Goal: Information Seeking & Learning: Check status

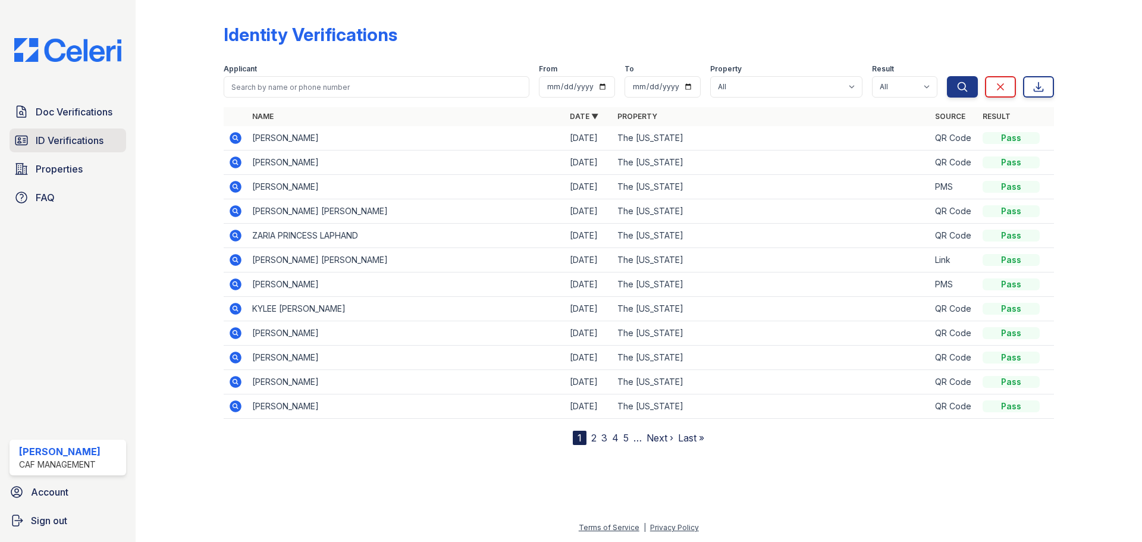
click at [70, 143] on span "ID Verifications" at bounding box center [70, 140] width 68 height 14
click at [71, 145] on span "ID Verifications" at bounding box center [70, 140] width 68 height 14
click at [64, 164] on span "Properties" at bounding box center [59, 169] width 47 height 14
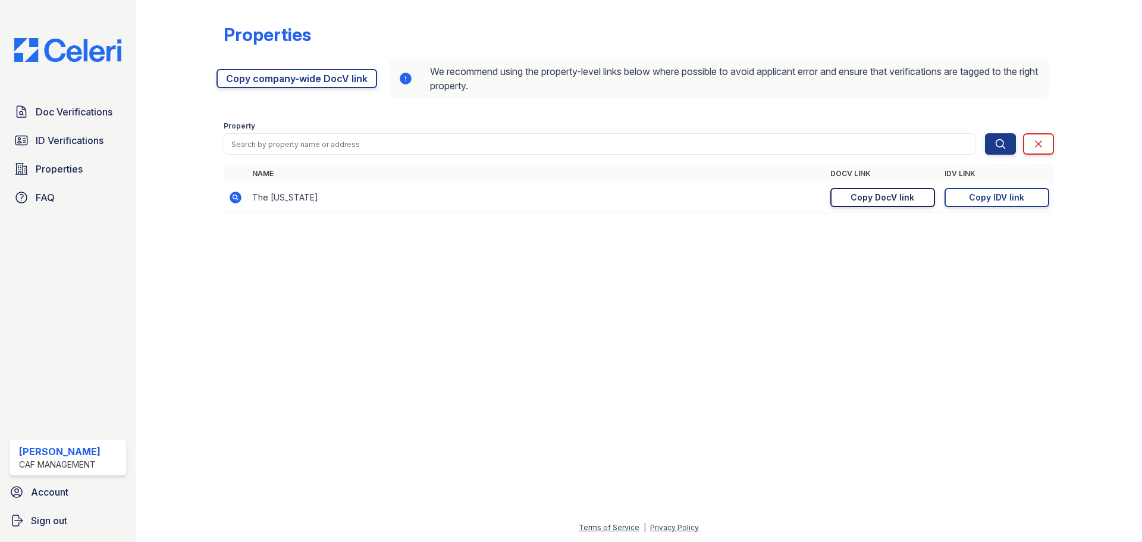
click at [848, 201] on link "Copy DocV link Copy link" at bounding box center [883, 197] width 105 height 19
click at [986, 199] on div "Copy IDV link" at bounding box center [996, 198] width 55 height 12
click at [70, 140] on span "ID Verifications" at bounding box center [70, 140] width 68 height 14
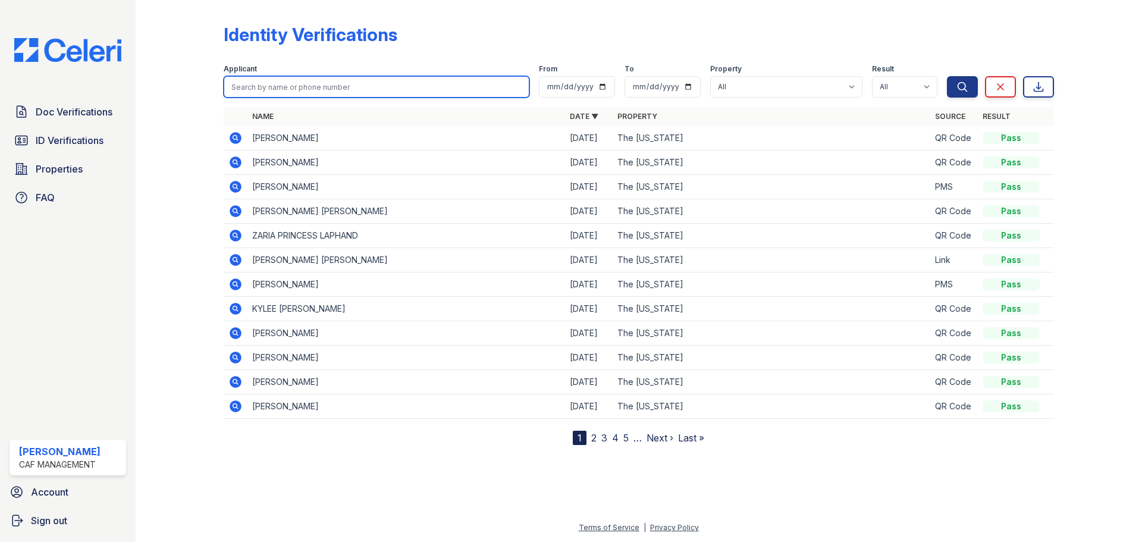
click at [297, 84] on input "search" at bounding box center [377, 86] width 306 height 21
click at [494, 89] on input "ELVIRA" at bounding box center [377, 86] width 306 height 21
type input "ELVIRA"
click at [947, 76] on button "Search" at bounding box center [962, 86] width 31 height 21
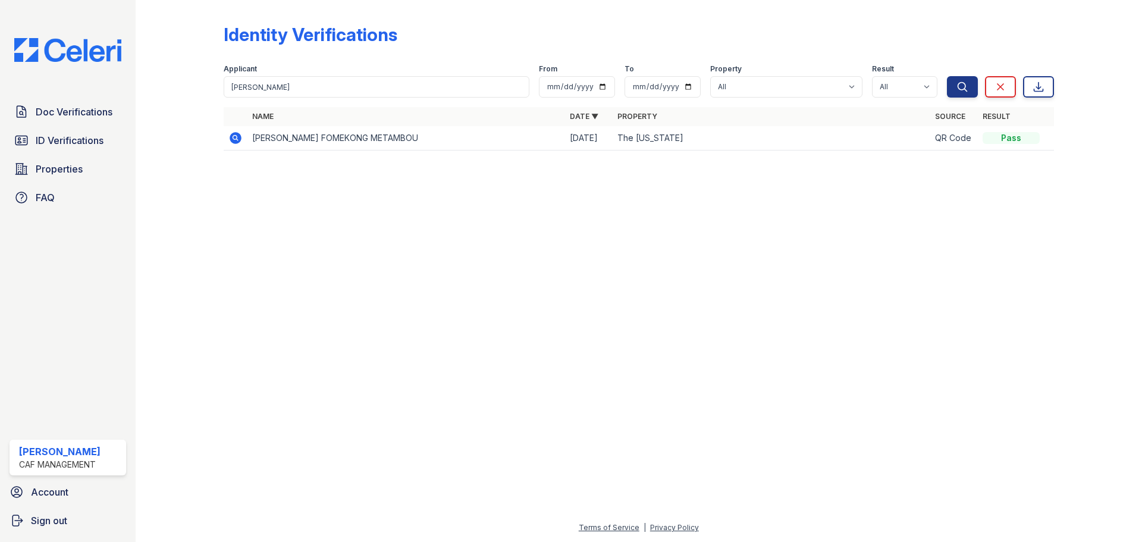
click at [237, 137] on icon at bounding box center [235, 138] width 14 height 14
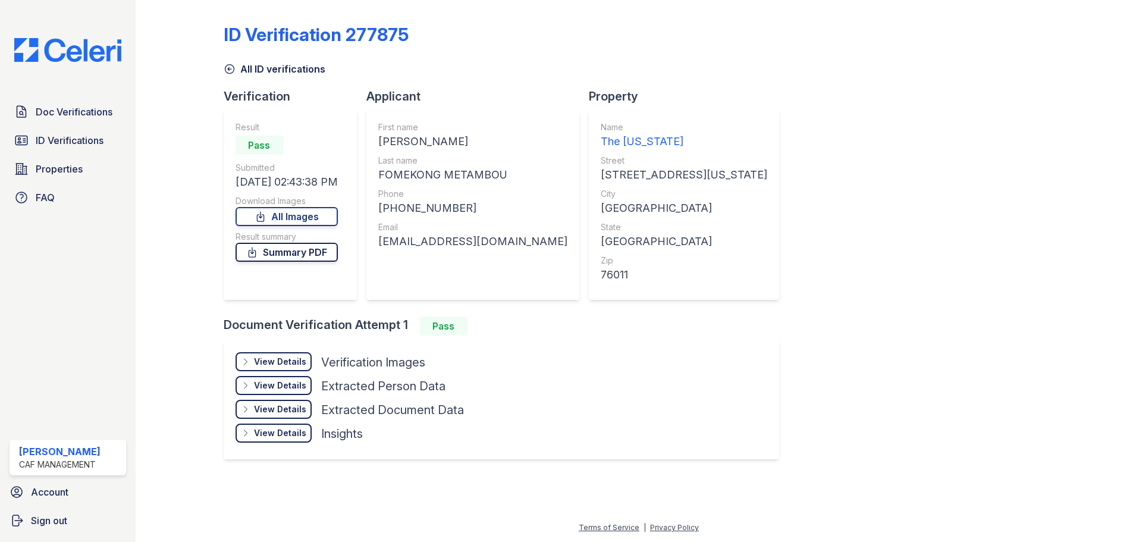
click at [318, 255] on link "Summary PDF" at bounding box center [287, 252] width 102 height 19
click at [69, 109] on span "Doc Verifications" at bounding box center [74, 112] width 77 height 14
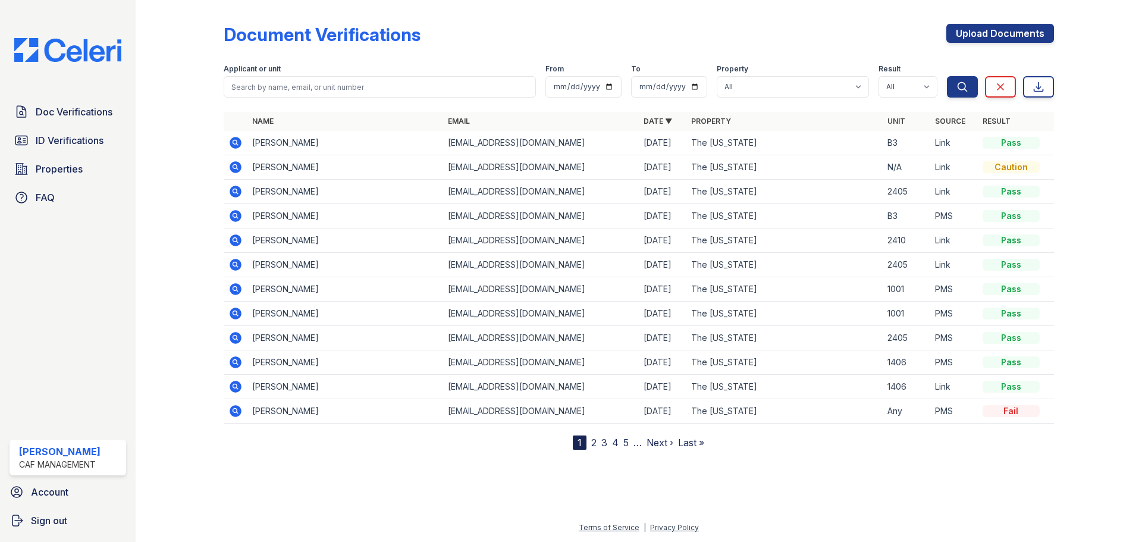
click at [591, 443] on link "2" at bounding box center [593, 443] width 5 height 12
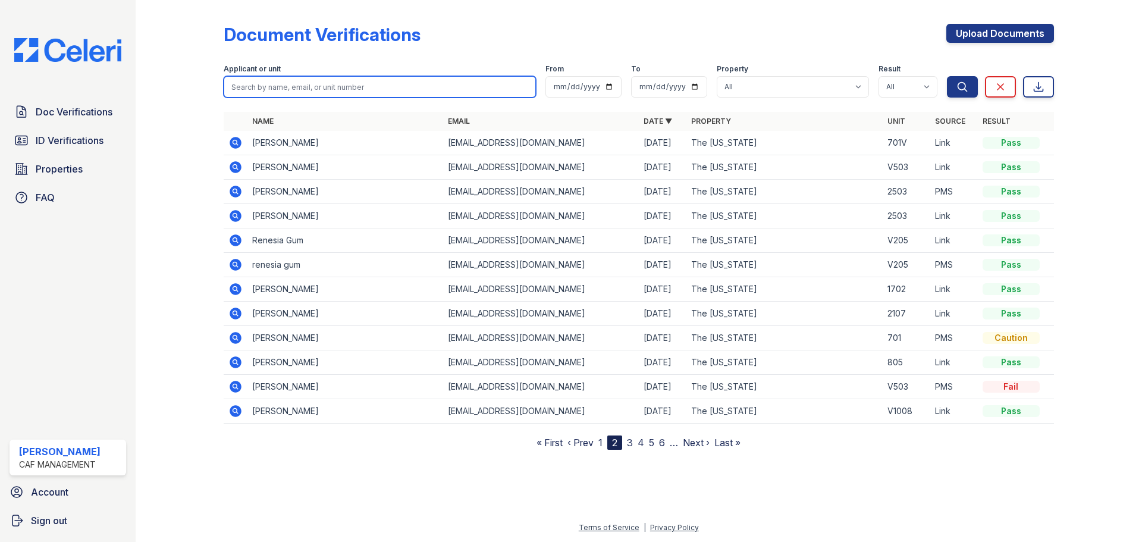
click at [275, 89] on input "search" at bounding box center [380, 86] width 312 height 21
type input "ELVIRA"
click at [947, 76] on button "Search" at bounding box center [962, 86] width 31 height 21
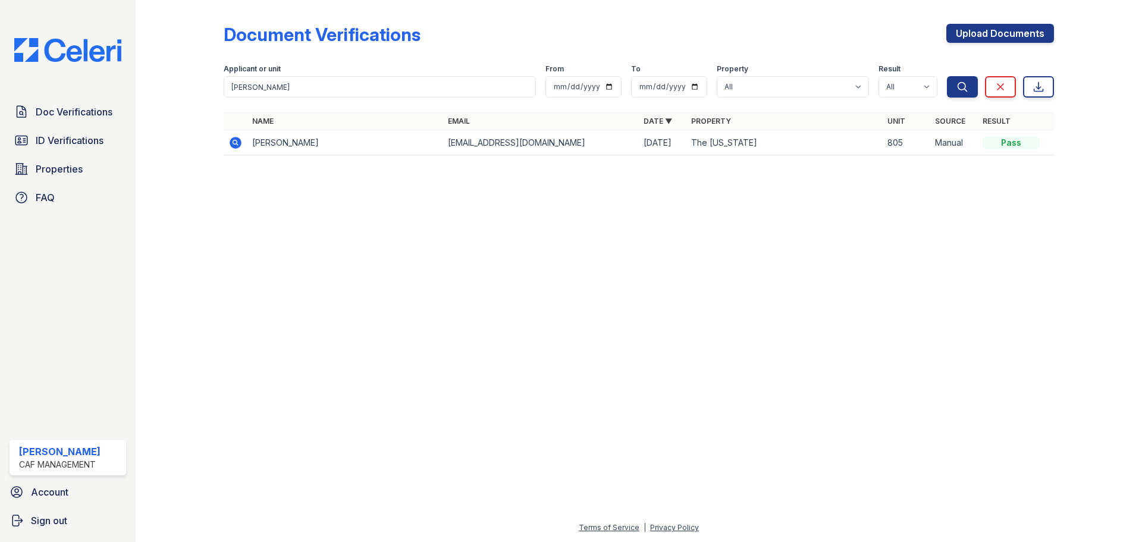
click at [237, 143] on icon at bounding box center [236, 143] width 12 height 12
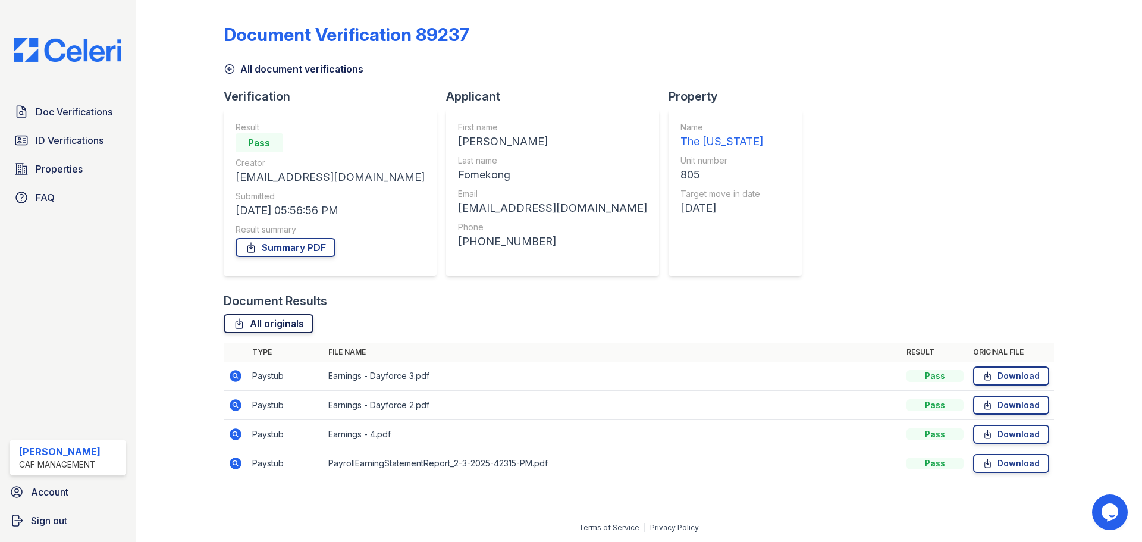
click at [289, 325] on link "All originals" at bounding box center [269, 323] width 90 height 19
click at [270, 326] on link "All originals" at bounding box center [269, 323] width 90 height 19
click at [235, 375] on icon at bounding box center [234, 375] width 3 height 3
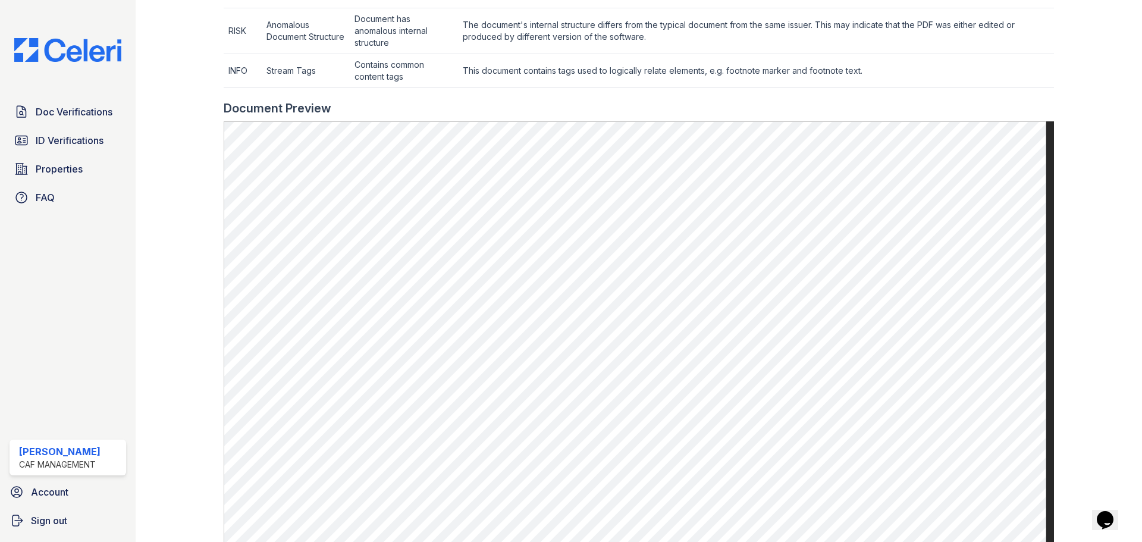
scroll to position [655, 0]
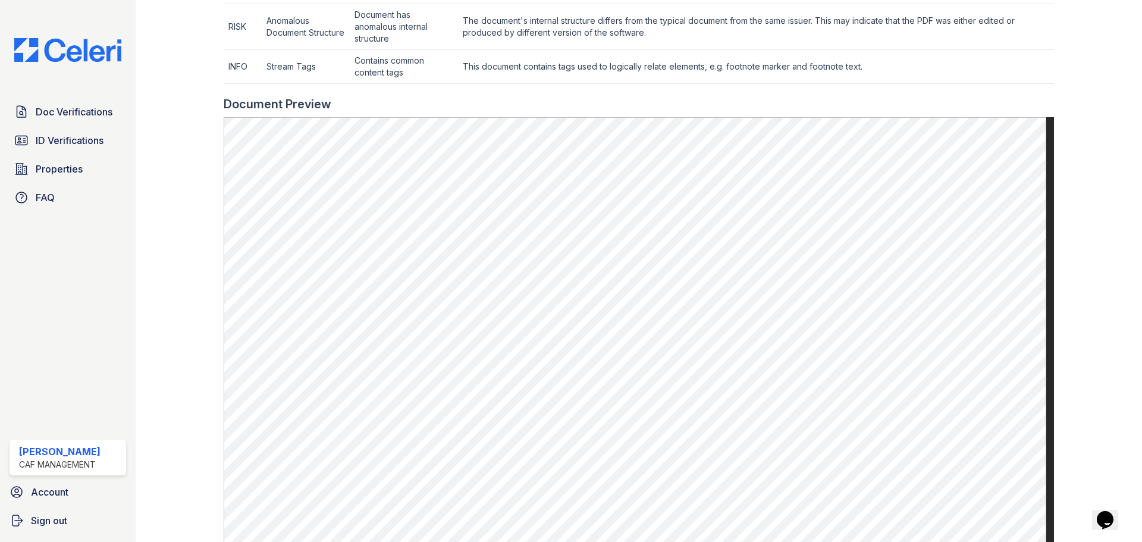
click at [142, 292] on main "Document 282984 Result Details Back to verification request Document info Origi…" at bounding box center [639, 271] width 1007 height 542
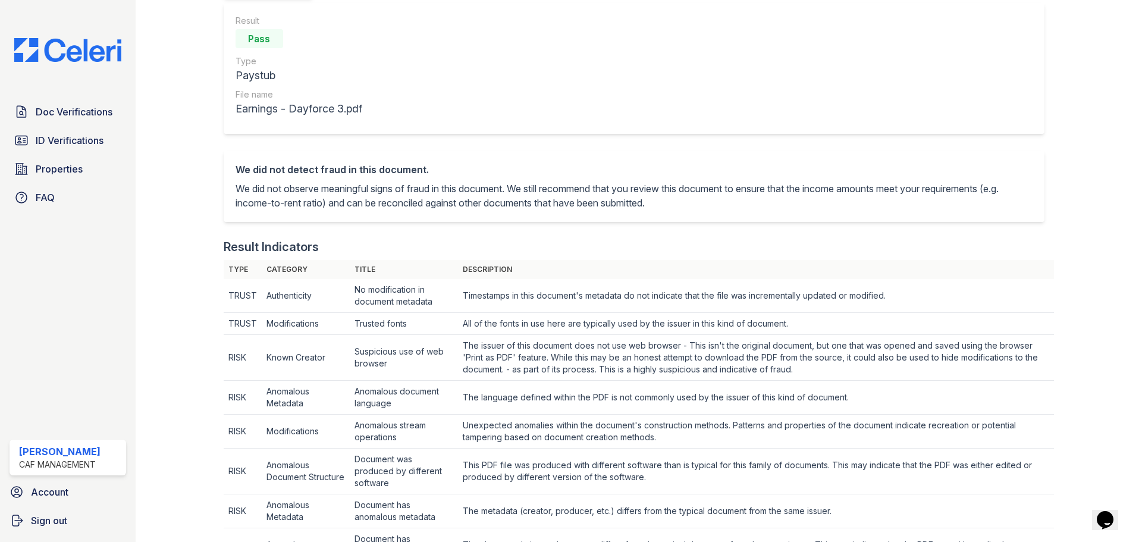
scroll to position [60, 0]
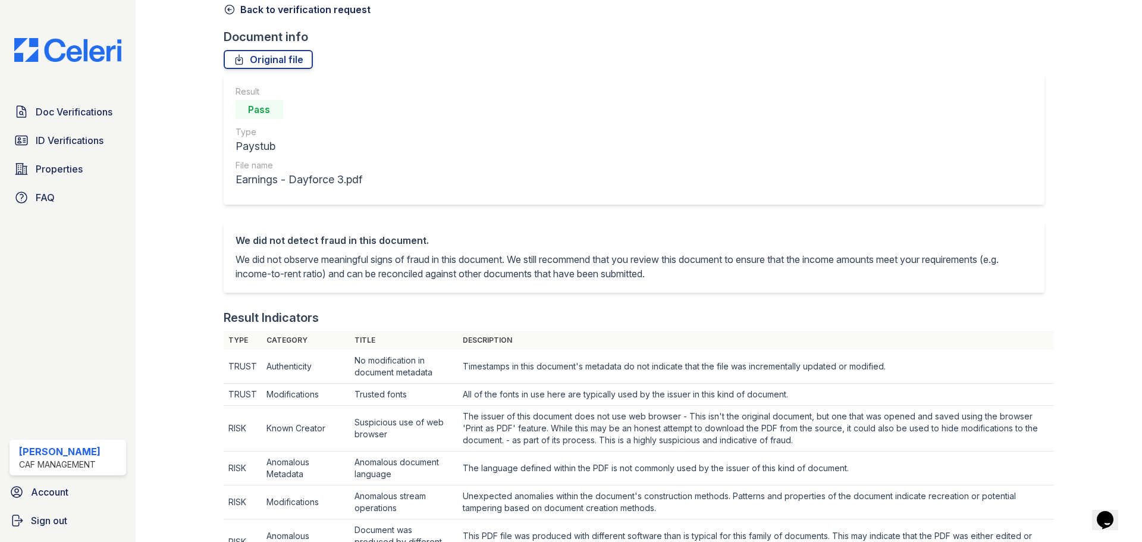
click at [229, 12] on icon at bounding box center [230, 10] width 12 height 12
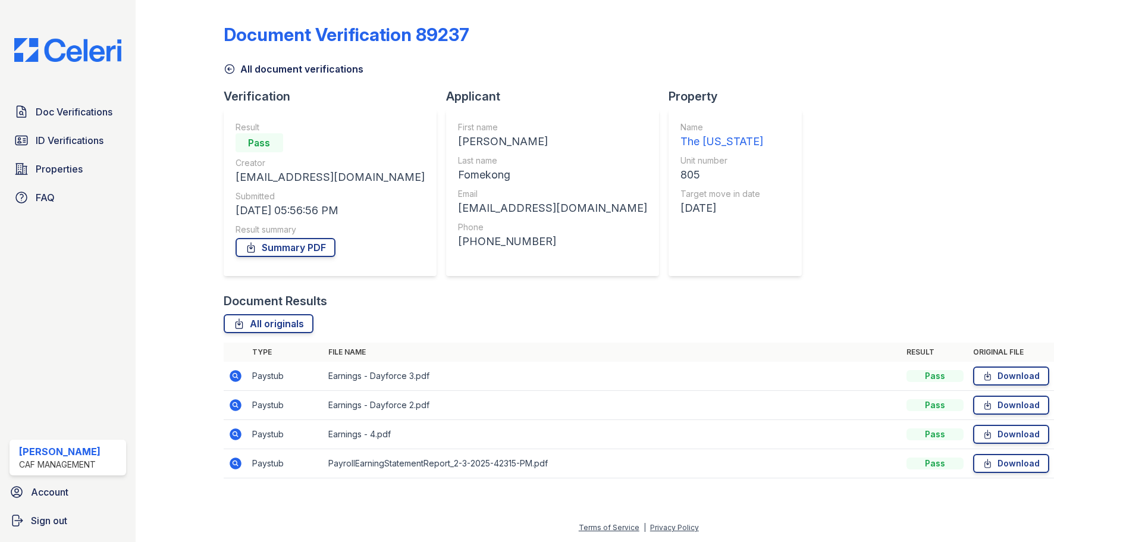
click at [234, 461] on icon at bounding box center [235, 463] width 14 height 14
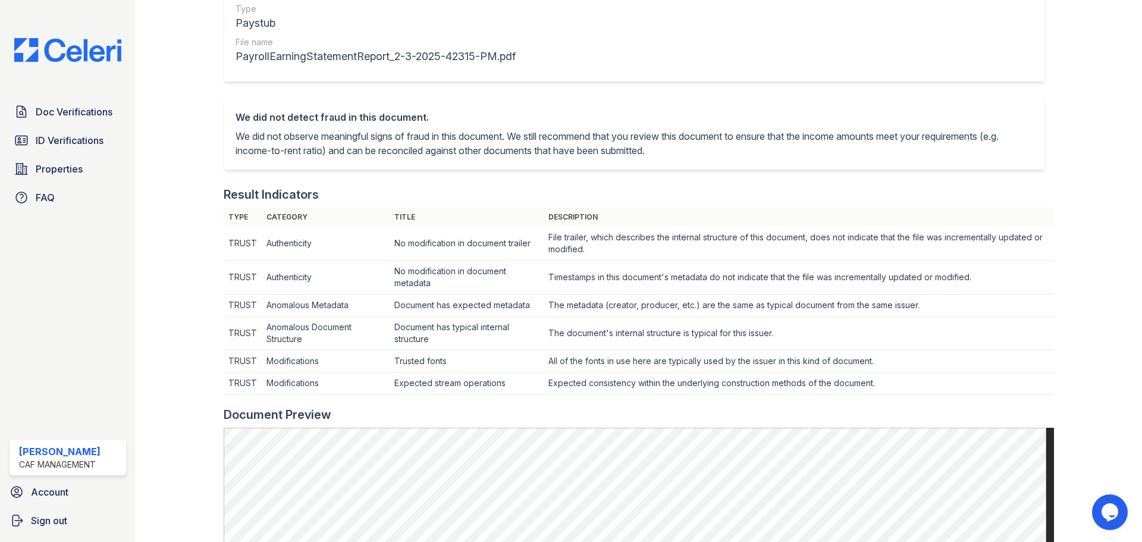
scroll to position [179, 0]
